Goal: Information Seeking & Learning: Learn about a topic

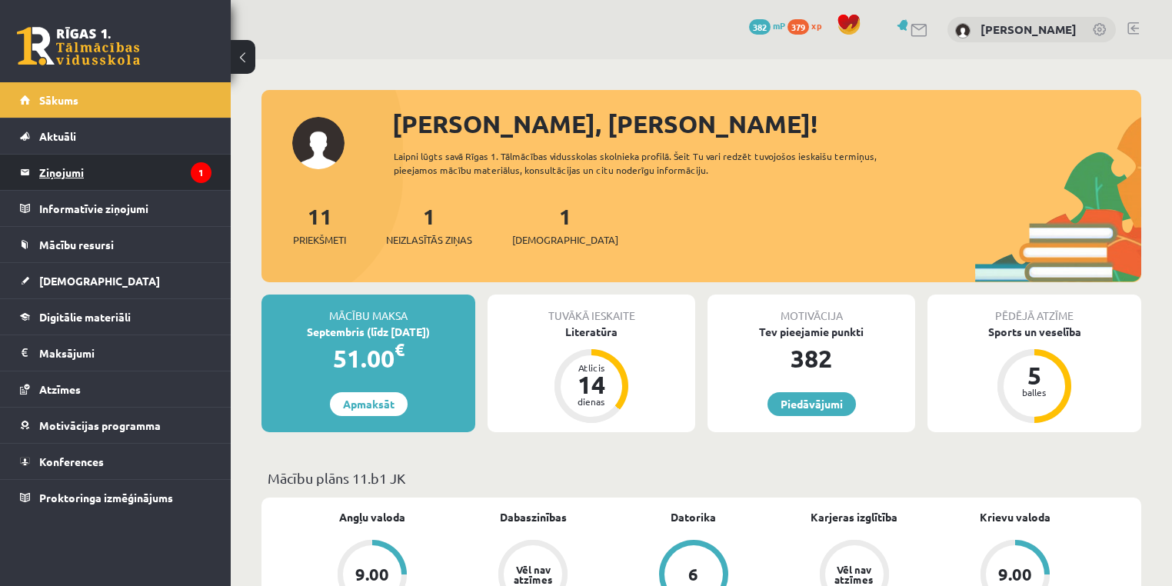
click at [168, 160] on legend "Ziņojumi 1" at bounding box center [125, 172] width 172 height 35
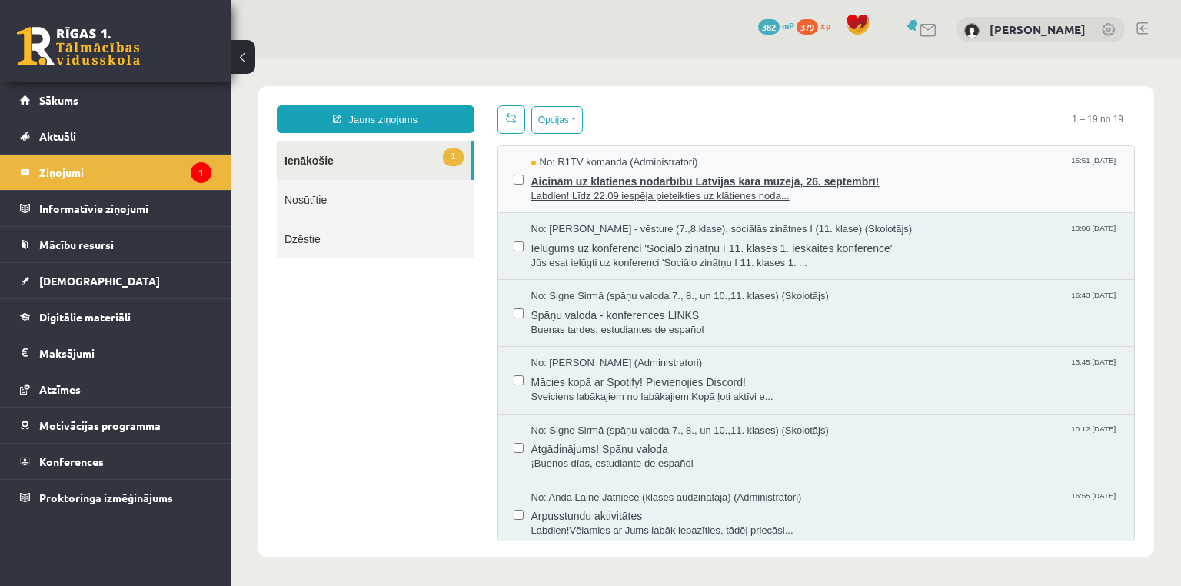
click at [642, 182] on span "Aicinām uz klātienes nodarbību Latvijas kara muzejā, 26. septembrī!" at bounding box center [825, 179] width 588 height 19
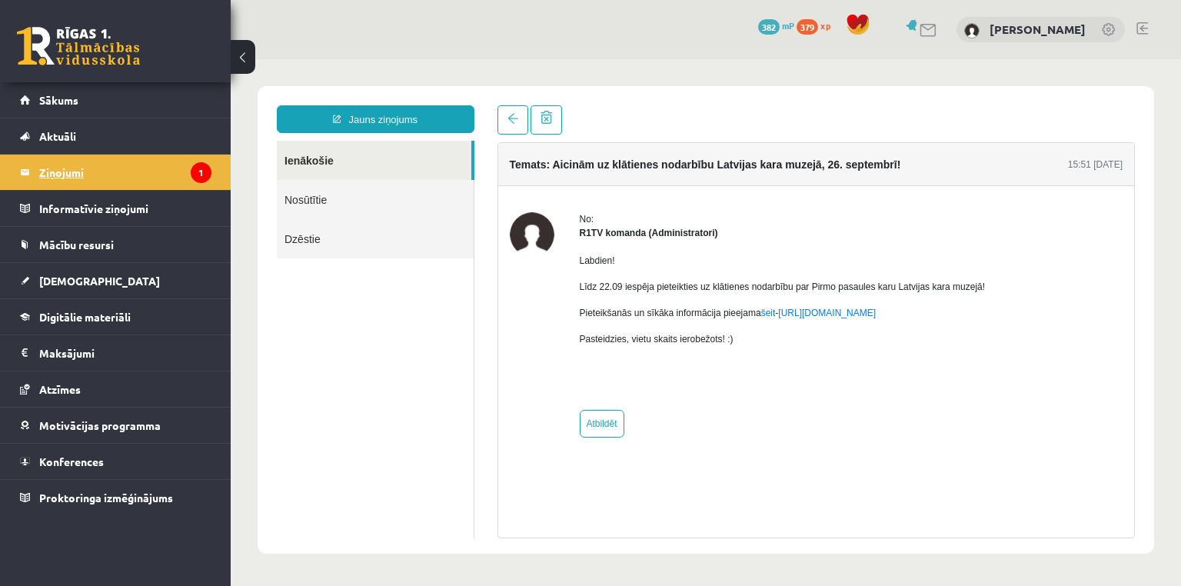
click at [169, 184] on legend "Ziņojumi 1" at bounding box center [125, 172] width 172 height 35
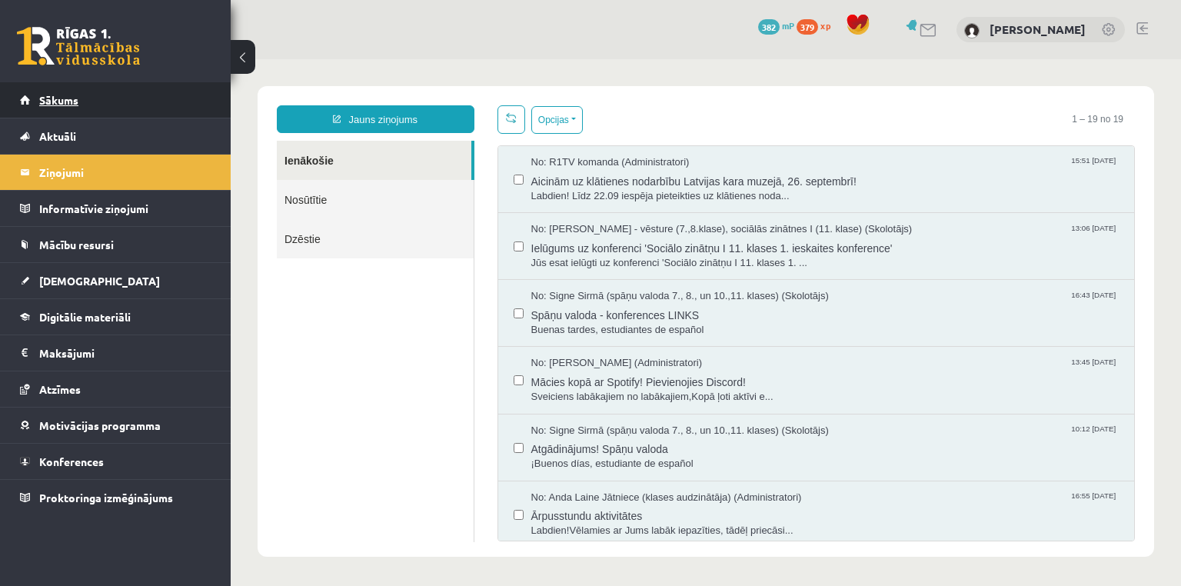
click at [112, 104] on link "Sākums" at bounding box center [116, 99] width 192 height 35
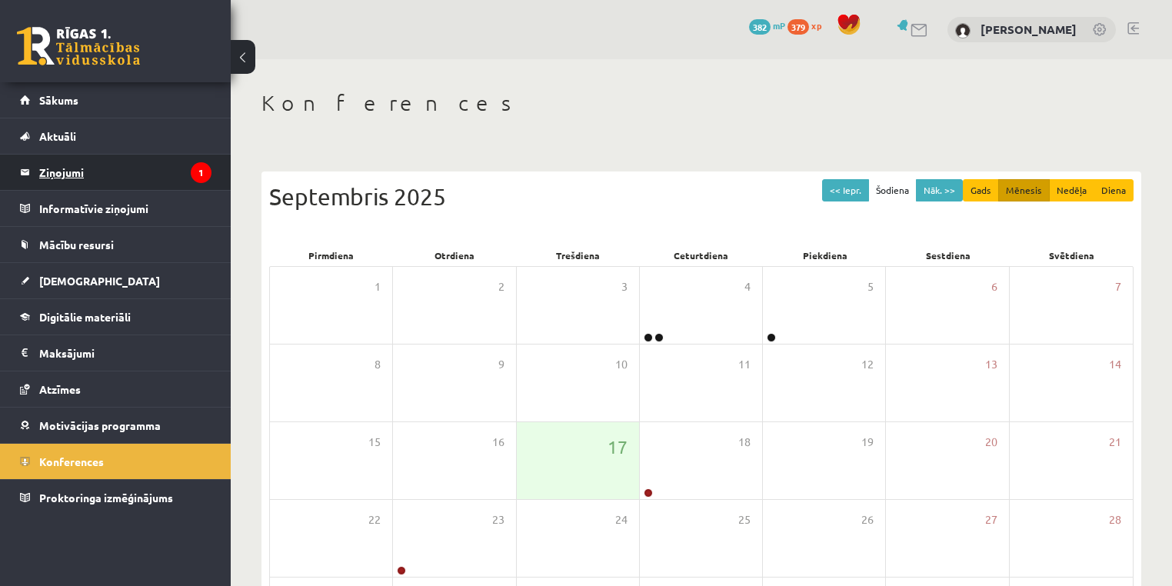
click at [132, 165] on legend "Ziņojumi 1" at bounding box center [125, 172] width 172 height 35
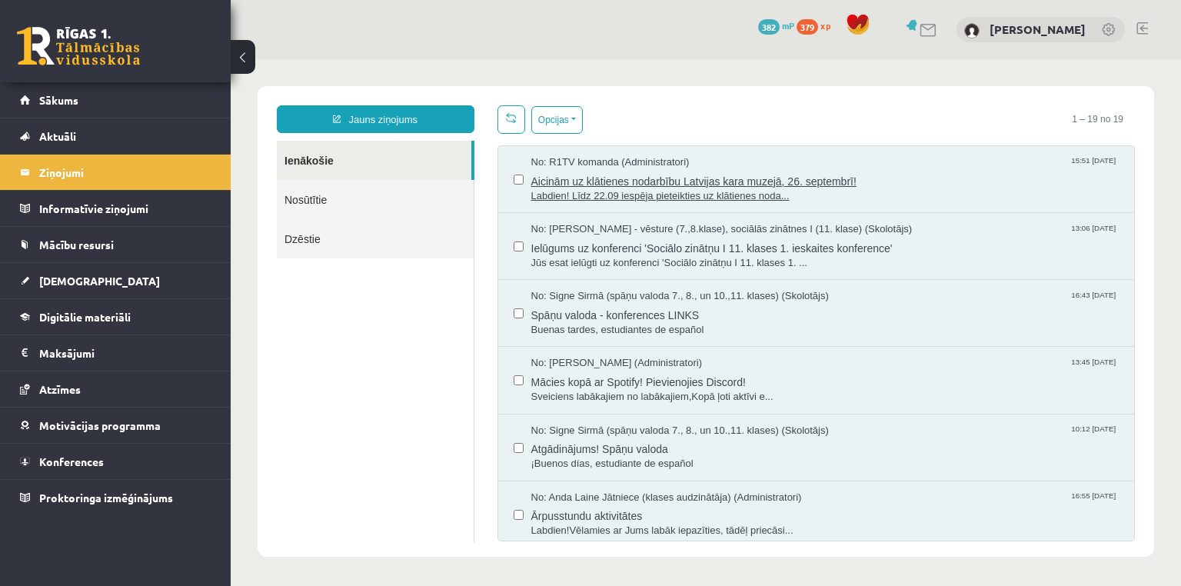
click at [575, 173] on span "Aicinām uz klātienes nodarbību Latvijas kara muzejā, 26. septembrī!" at bounding box center [825, 179] width 588 height 19
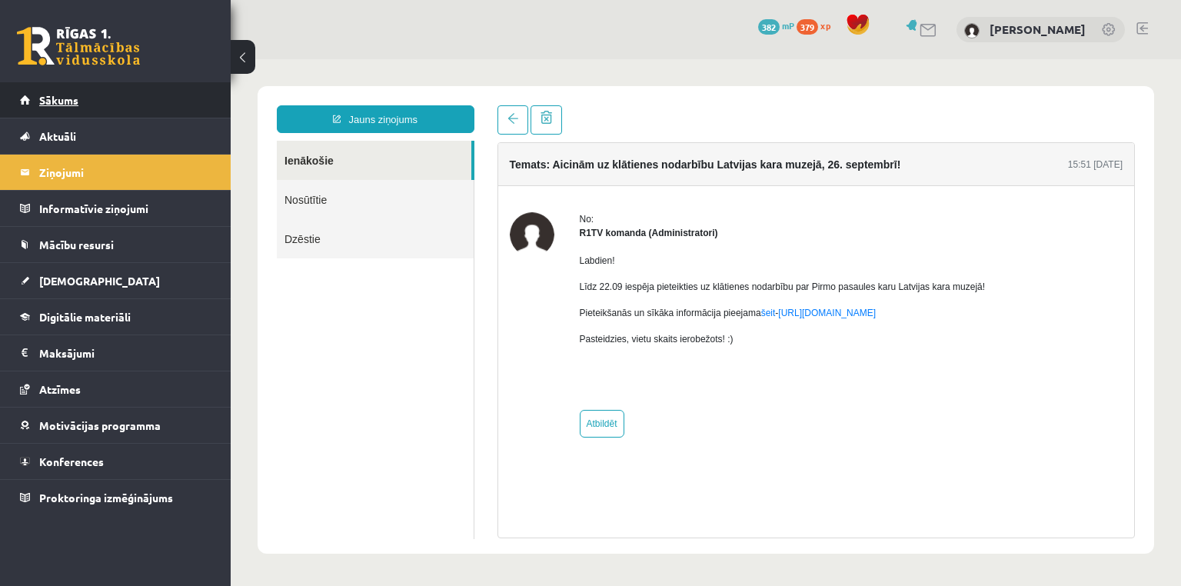
click at [162, 105] on link "Sākums" at bounding box center [116, 99] width 192 height 35
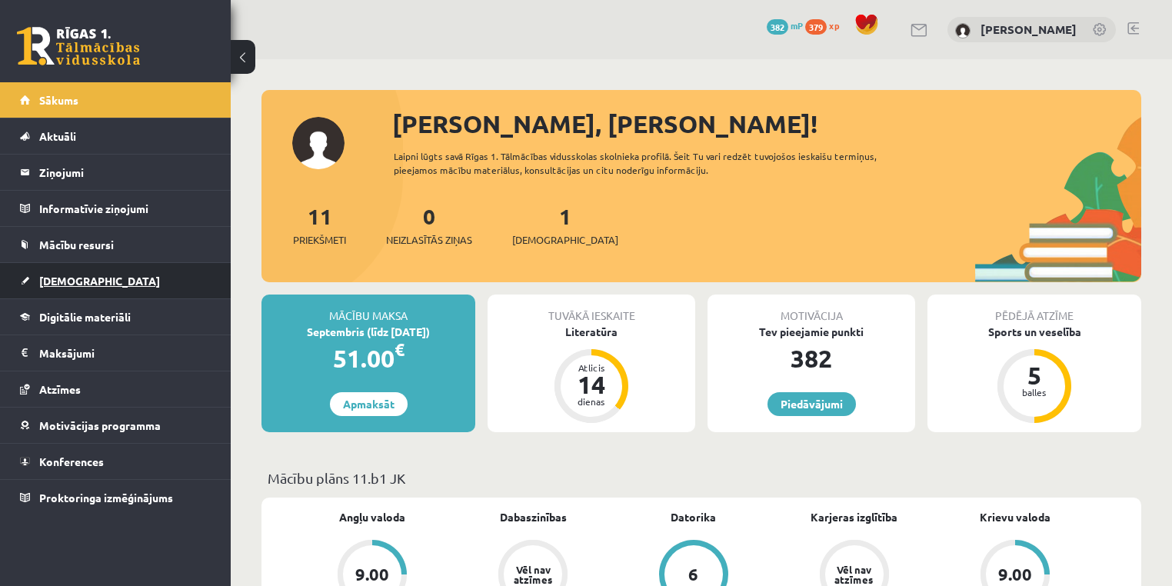
click at [148, 284] on link "[DEMOGRAPHIC_DATA]" at bounding box center [116, 280] width 192 height 35
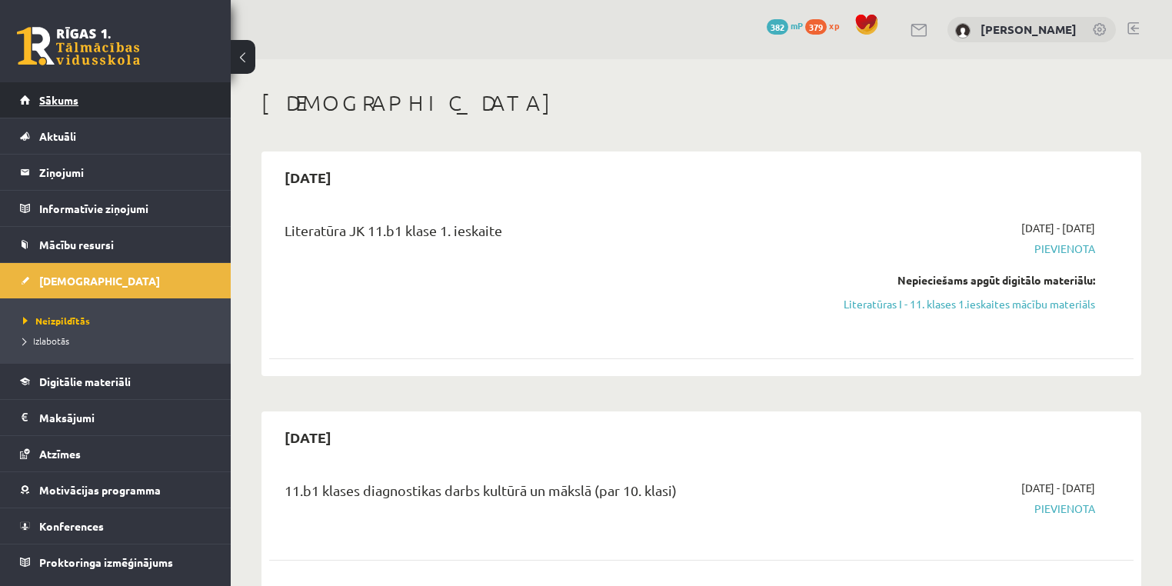
click at [81, 92] on link "Sākums" at bounding box center [116, 99] width 192 height 35
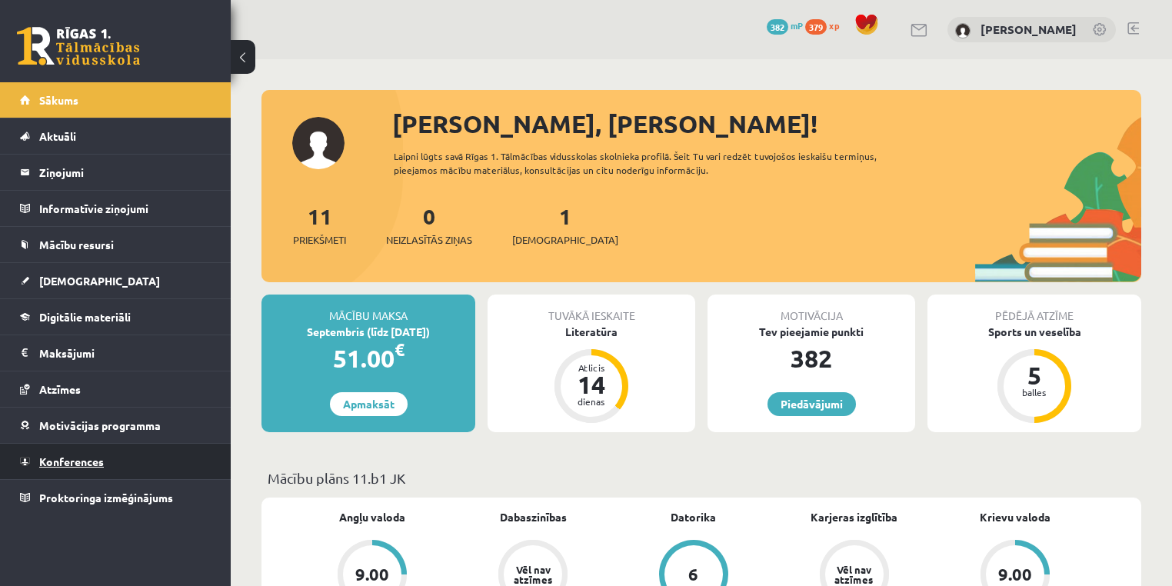
click at [180, 463] on link "Konferences" at bounding box center [116, 461] width 192 height 35
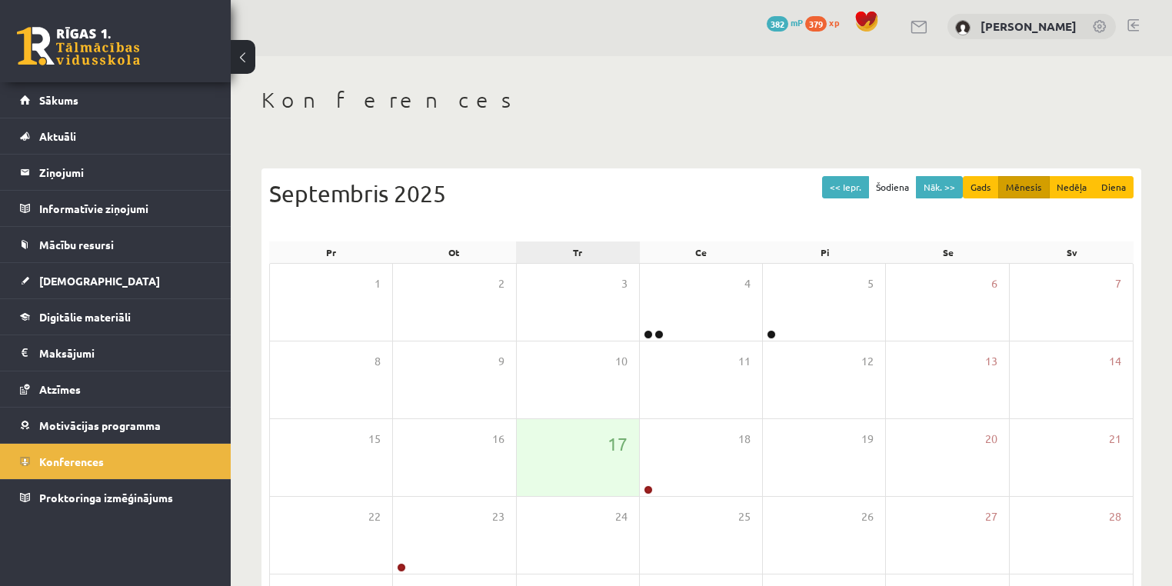
scroll to position [148, 0]
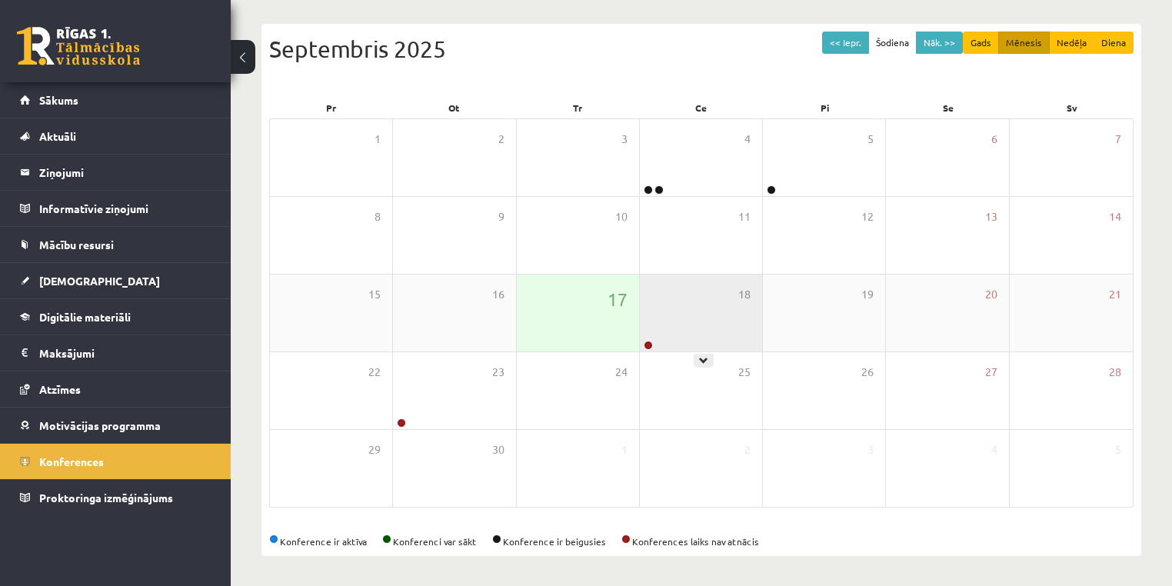
click at [683, 317] on div "18" at bounding box center [701, 313] width 122 height 77
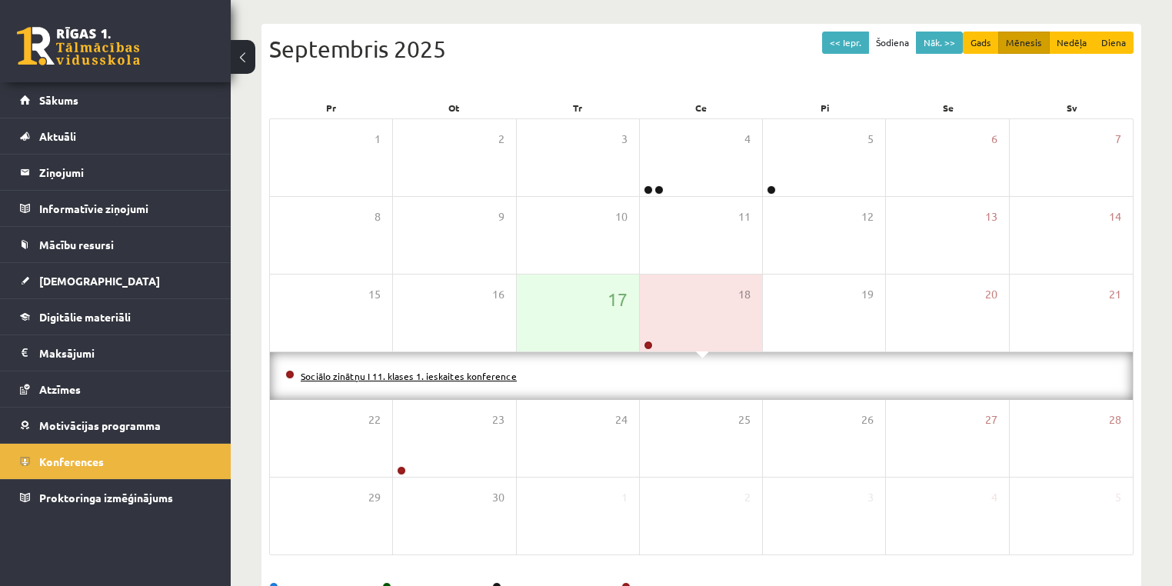
click at [434, 374] on link "Sociālo zinātņu I 11. klases 1. ieskaites konference" at bounding box center [409, 376] width 216 height 12
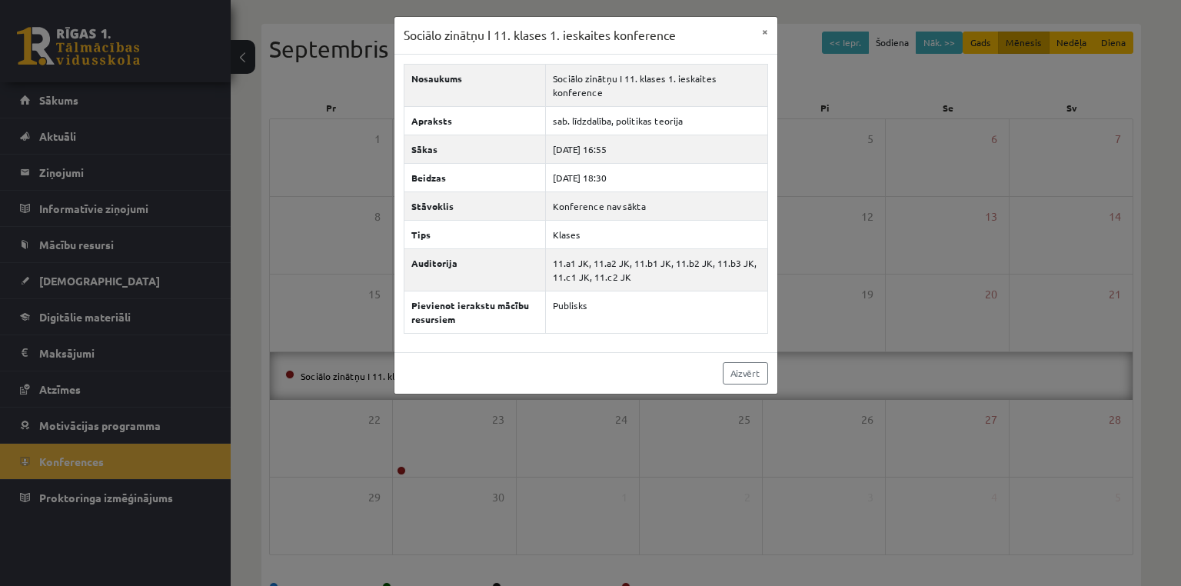
click at [350, 335] on div "Sociālo zinātņu I 11. klases 1. ieskaites konference × Nosaukums Sociālo zinātņ…" at bounding box center [590, 293] width 1181 height 586
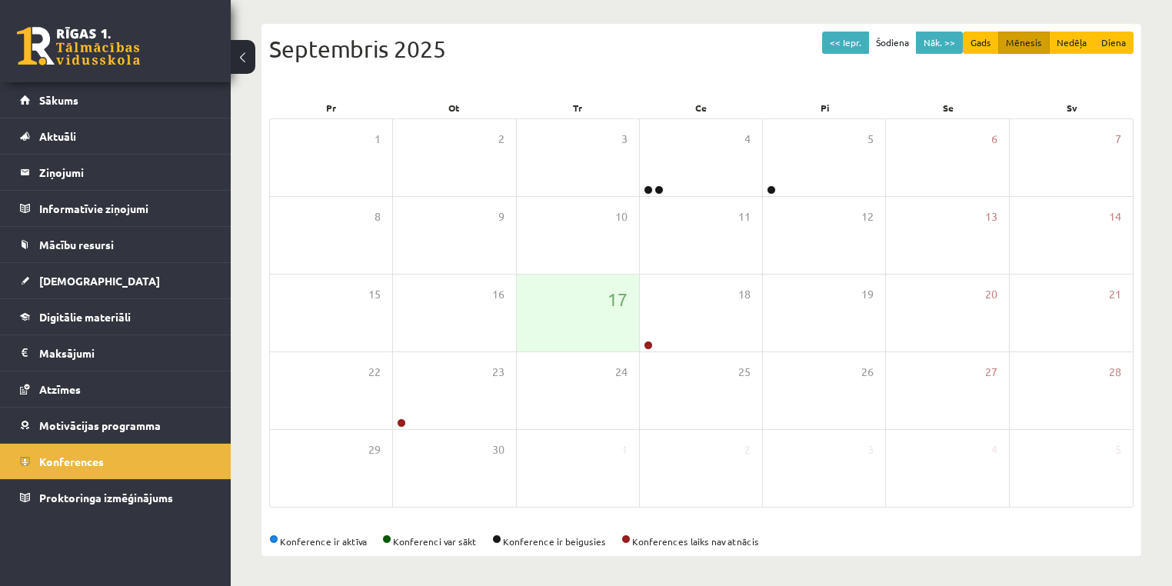
scroll to position [0, 0]
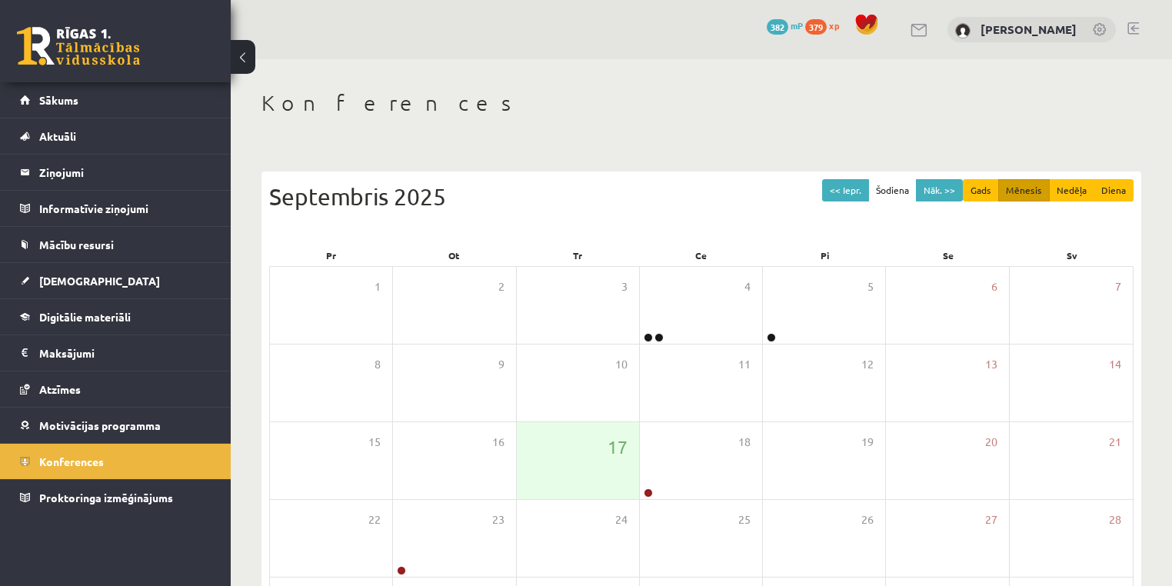
click at [1131, 30] on link at bounding box center [1134, 28] width 12 height 12
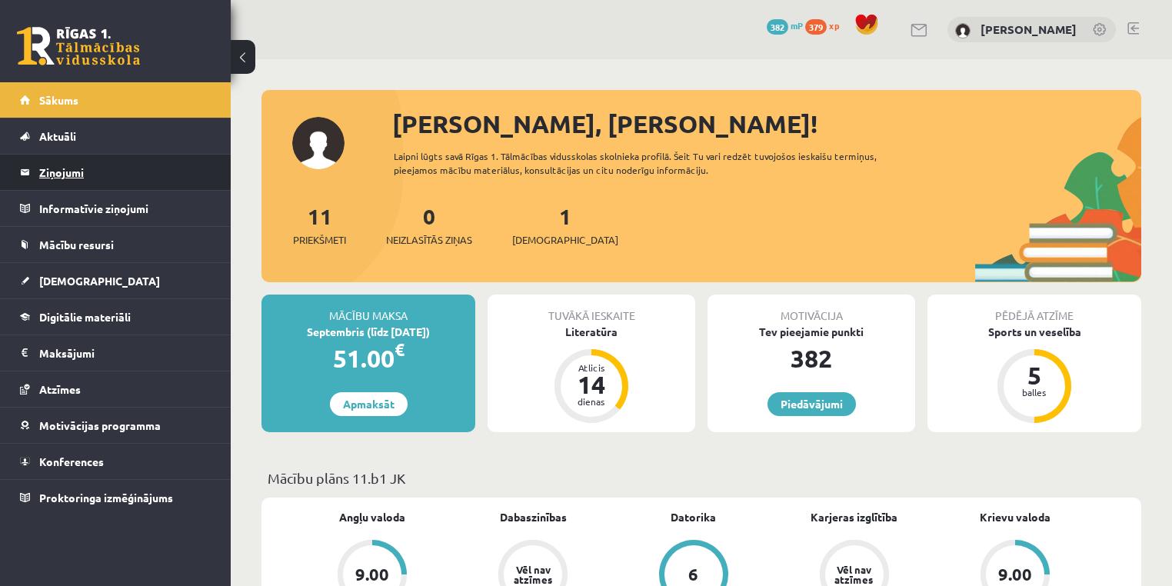
click at [177, 166] on legend "Ziņojumi 0" at bounding box center [125, 172] width 172 height 35
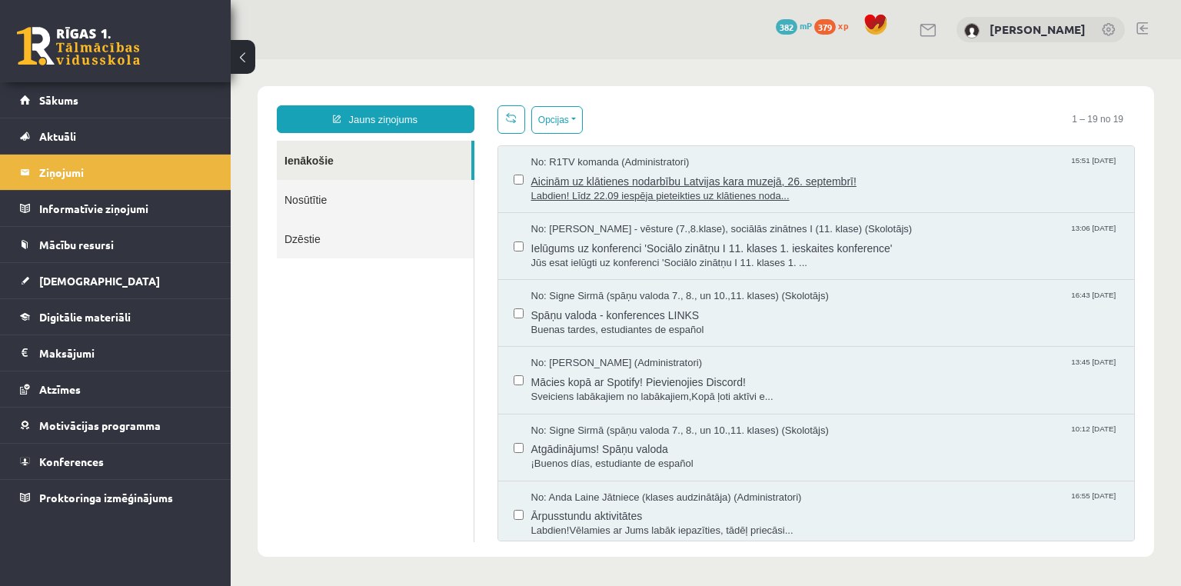
click at [694, 192] on span "Labdien! Līdz 22.09 iespēja pieteikties uz klātienes noda..." at bounding box center [825, 196] width 588 height 15
